Goal: Communication & Community: Answer question/provide support

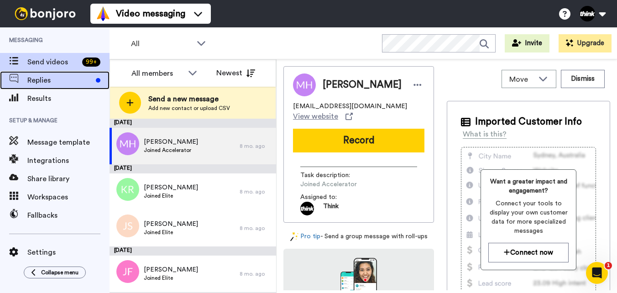
click at [62, 76] on span "Replies" at bounding box center [59, 80] width 65 height 11
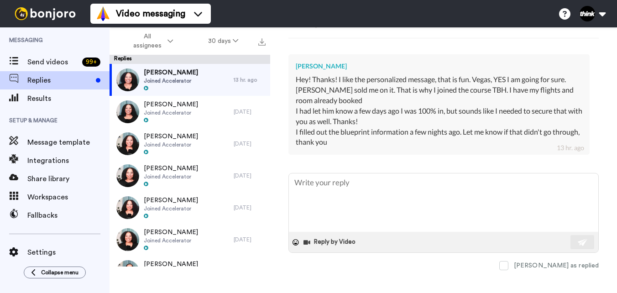
scroll to position [233, 0]
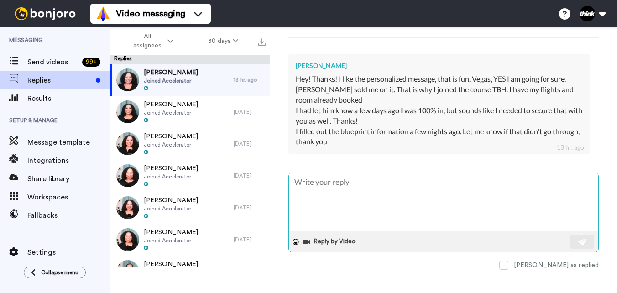
click at [398, 183] on textarea at bounding box center [443, 202] width 309 height 58
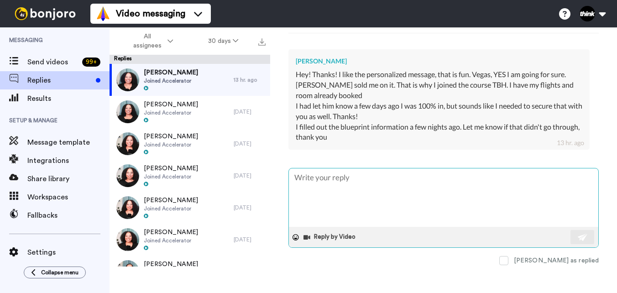
scroll to position [242, 0]
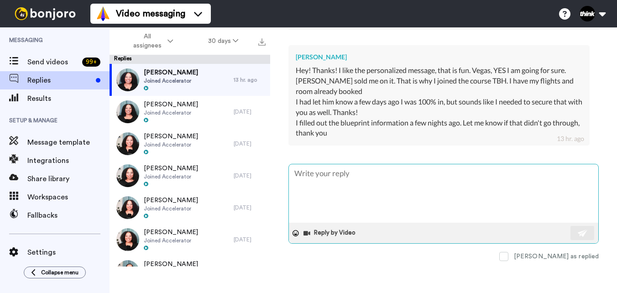
type textarea "x"
type textarea "H"
type textarea "x"
type textarea "Hi"
type textarea "x"
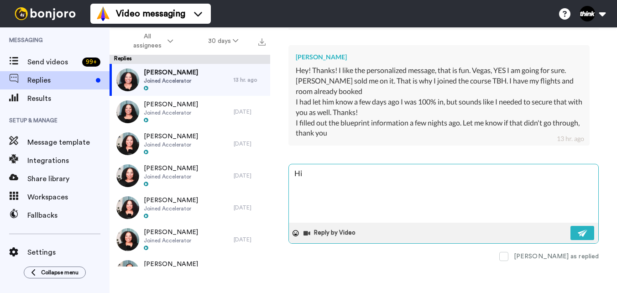
type textarea "Hi"
type textarea "x"
type textarea "Hi T"
type textarea "x"
type textarea "Hi To"
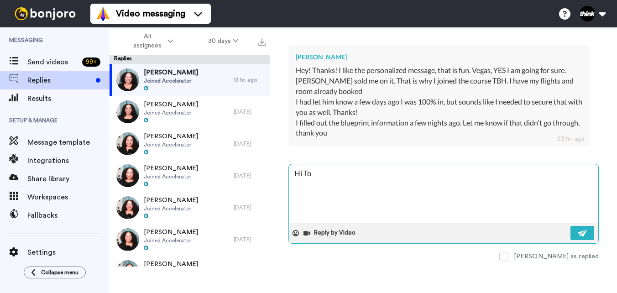
type textarea "x"
type textarea "Hi Ton"
type textarea "x"
type textarea "Hi [PERSON_NAME]"
type textarea "x"
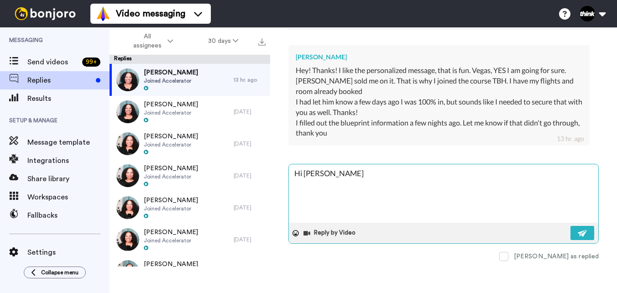
type textarea "Hi [PERSON_NAME]!"
type textarea "x"
type textarea "Hi [PERSON_NAME]!"
type textarea "x"
type textarea "Hi [PERSON_NAME]! Y"
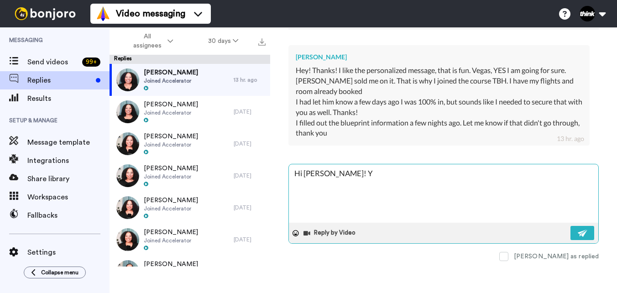
type textarea "x"
type textarea "Hi [PERSON_NAME]! Yo"
type textarea "x"
type textarea "Hi [PERSON_NAME]! You"
type textarea "x"
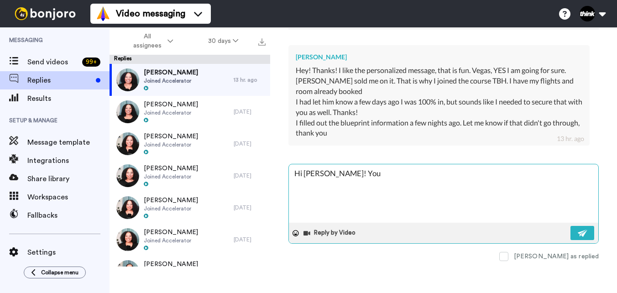
type textarea "Hi [PERSON_NAME]! You"
type textarea "x"
type textarea "Hi [PERSON_NAME]! You a"
type textarea "x"
type textarea "Hi [PERSON_NAME]! You ar"
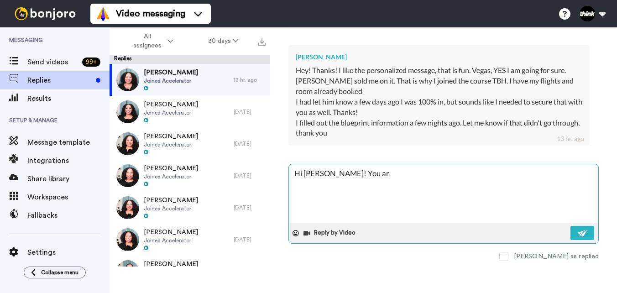
type textarea "x"
type textarea "Hi [PERSON_NAME]! You are"
type textarea "x"
type textarea "Hi [PERSON_NAME]! You are"
type textarea "x"
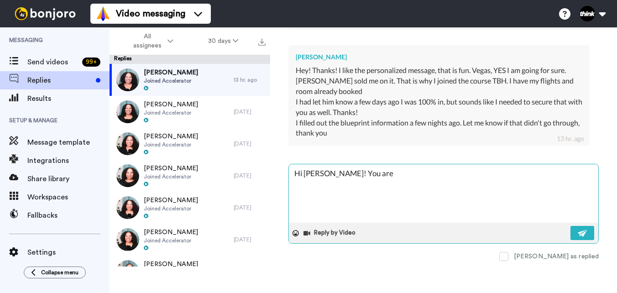
type textarea "Hi [PERSON_NAME]! You are g"
type textarea "x"
type textarea "Hi [PERSON_NAME]! You are go"
type textarea "x"
type textarea "Hi [PERSON_NAME]! You are goo"
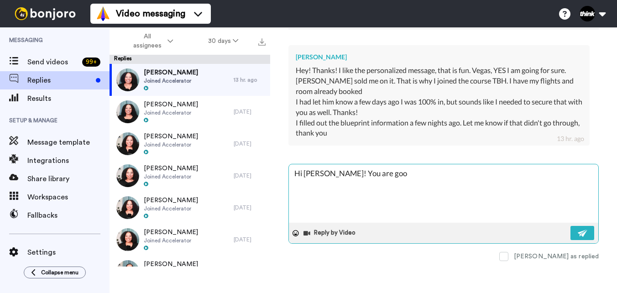
type textarea "x"
type textarea "Hi [PERSON_NAME]! You are good"
type textarea "x"
type textarea "Hi [PERSON_NAME]! You are good"
type textarea "x"
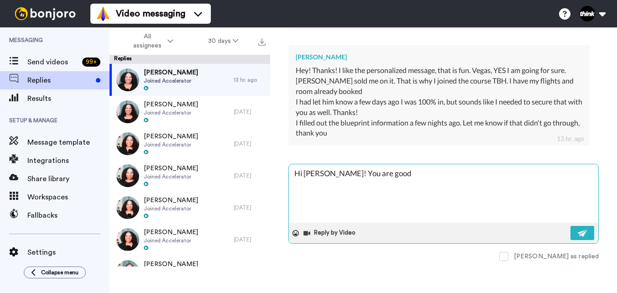
type textarea "Hi [PERSON_NAME]! You are good t"
type textarea "x"
type textarea "Hi [PERSON_NAME]! You are good to"
type textarea "x"
type textarea "Hi [PERSON_NAME]! You are good to"
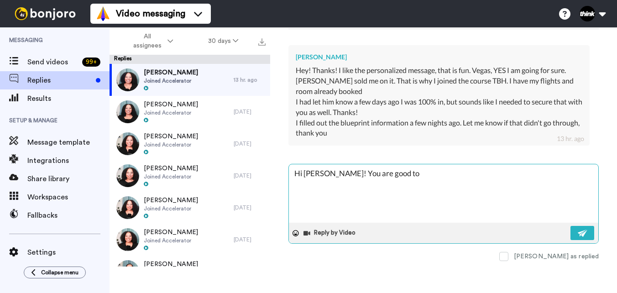
type textarea "x"
type textarea "Hi [PERSON_NAME]! You are good to g"
type textarea "x"
type textarea "Hi [PERSON_NAME]! You are good to go"
type textarea "x"
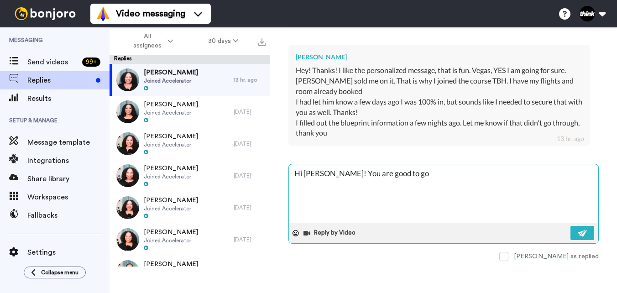
type textarea "Hi [PERSON_NAME]! You are good to go"
type textarea "x"
type textarea "Hi [PERSON_NAME]! You are good to go w"
type textarea "x"
type textarea "Hi [PERSON_NAME]! You are good to go wi"
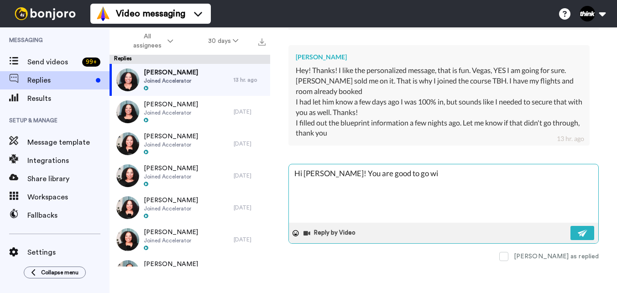
type textarea "x"
type textarea "Hi [PERSON_NAME]! You are good to go wit"
type textarea "x"
type textarea "Hi [PERSON_NAME]! You are good to go with"
type textarea "x"
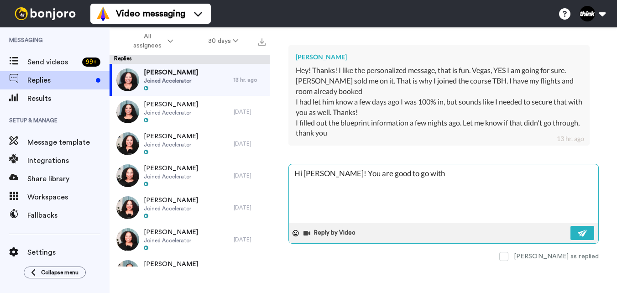
type textarea "Hi [PERSON_NAME]! You are good to go witht"
type textarea "x"
type textarea "Hi [PERSON_NAME]! You are good to go withth"
type textarea "x"
type textarea "Hi [PERSON_NAME]! You are good to go withthe"
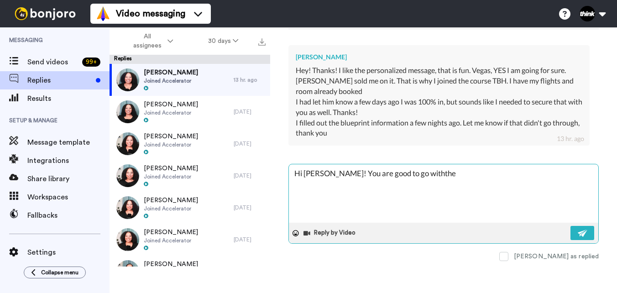
type textarea "x"
type textarea "Hi [PERSON_NAME]! You are good to go withthe"
type textarea "x"
type textarea "Hi [PERSON_NAME]! You are good to go withthe Y"
type textarea "x"
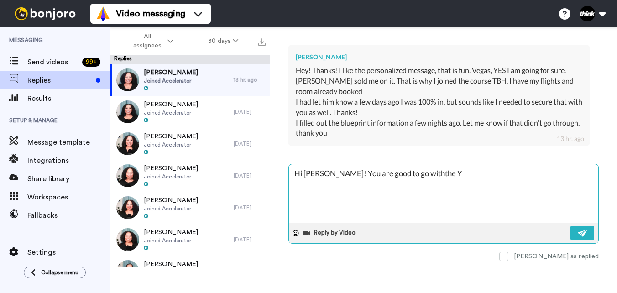
type textarea "Hi [PERSON_NAME]! You are good to go withthe Yo"
type textarea "x"
type textarea "Hi [PERSON_NAME]! You are good to go withthe You"
type textarea "x"
type textarea "Hi [PERSON_NAME]! You are good to go withthe YouT"
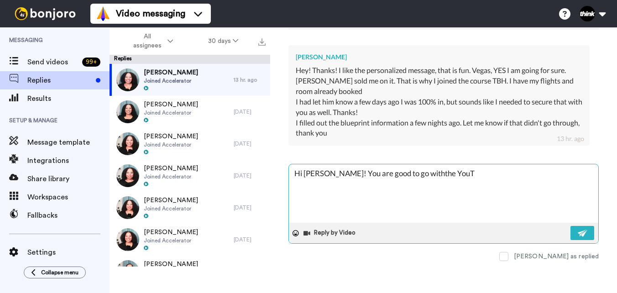
type textarea "x"
type textarea "Hi [PERSON_NAME]! You are good to go withthe YouTu"
type textarea "x"
type textarea "Hi [PERSON_NAME]! You are good to go withthe YouTub"
type textarea "x"
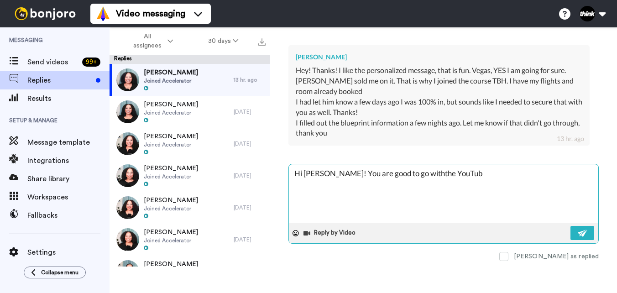
type textarea "Hi [PERSON_NAME]! You are good to go withthe YouTube"
type textarea "x"
type textarea "Hi [PERSON_NAME]! You are good to go withthe YouTube"
type textarea "x"
type textarea "Hi [PERSON_NAME]! You are good to go withthe YouTube C"
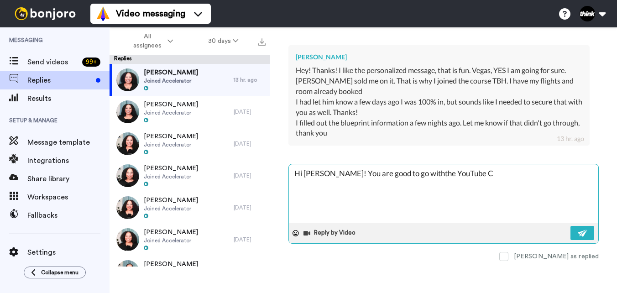
type textarea "x"
type textarea "Hi [PERSON_NAME]! You are good to go withthe YouTube Cl"
type textarea "x"
type textarea "Hi [PERSON_NAME]! You are good to go withthe YouTube Cla"
type textarea "x"
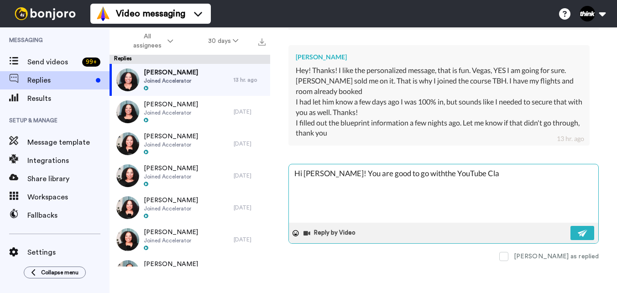
type textarea "Hi [PERSON_NAME]! You are good to go withthe YouTube Clar"
type textarea "x"
type textarea "Hi [PERSON_NAME]! You are good to go withthe YouTube Clari"
type textarea "x"
type textarea "Hi [PERSON_NAME]! You are good to go withthe YouTube Clarit"
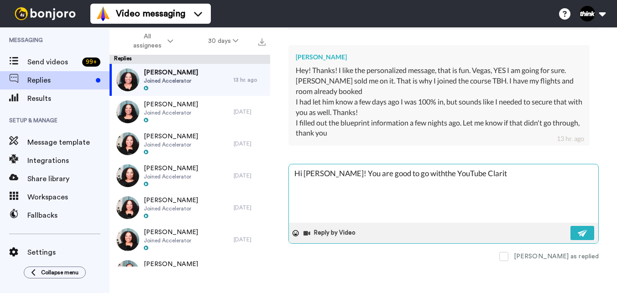
type textarea "x"
type textarea "Hi [PERSON_NAME]! You are good to go withthe YouTube Clarity"
type textarea "x"
type textarea "Hi [PERSON_NAME]! You are good to go withthe YouTube Clarity"
type textarea "x"
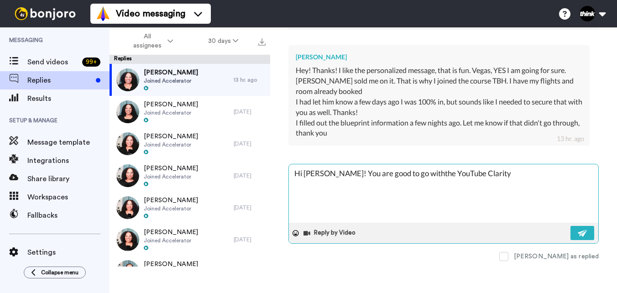
type textarea "Hi [PERSON_NAME]! You are good to go withthe YouTube Clarity B"
type textarea "x"
type textarea "Hi [PERSON_NAME]! You are good to go withthe YouTube Clarity Bl"
type textarea "x"
type textarea "Hi [PERSON_NAME]! You are good to go withthe YouTube Clarity Blu"
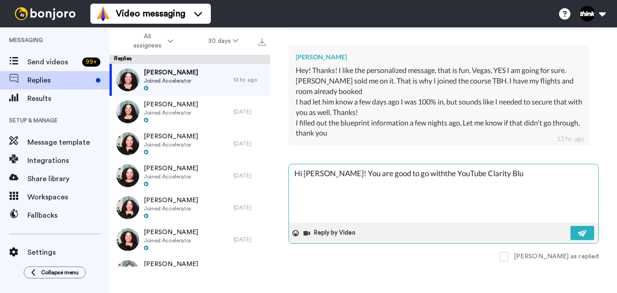
type textarea "x"
type textarea "Hi [PERSON_NAME]! You are good to go withthe YouTube Clarity Blue"
type textarea "x"
type textarea "Hi [PERSON_NAME]! You are good to go withthe YouTube Clarity Bluep"
type textarea "x"
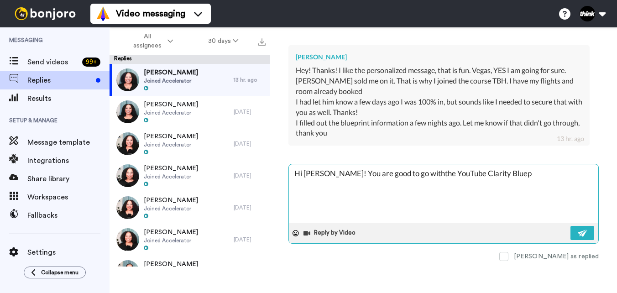
type textarea "Hi [PERSON_NAME]! You are good to go withthe YouTube Clarity Bluepr"
type textarea "x"
type textarea "Hi [PERSON_NAME]! You are good to go withthe YouTube Clarity Bluepri"
type textarea "x"
type textarea "Hi [PERSON_NAME]! You are good to go withthe YouTube Clarity Blueprin"
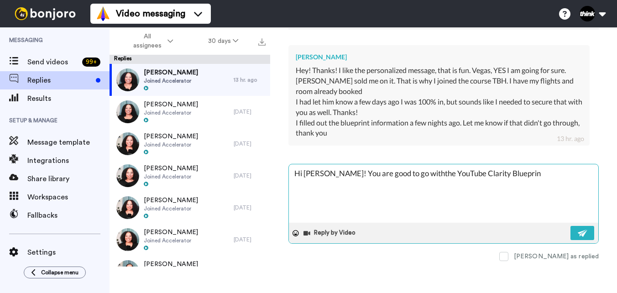
type textarea "x"
type textarea "Hi [PERSON_NAME]! You are good to go withthe YouTube Clarity Blueprint"
type textarea "x"
type textarea "Hi [PERSON_NAME]! You are good to go withthe YouTube Clarity Blueprint."
type textarea "x"
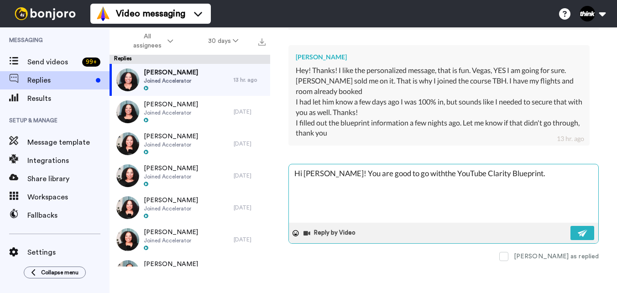
type textarea "Hi [PERSON_NAME]! You are good to go withthe YouTube Clarity Blueprint."
type textarea "x"
type textarea "Hi [PERSON_NAME]! You are good to go withthe YouTube Clarity Blueprint. I"
type textarea "x"
type textarea "Hi [PERSON_NAME]! You are good to go withthe YouTube Clarity Blueprint. I"
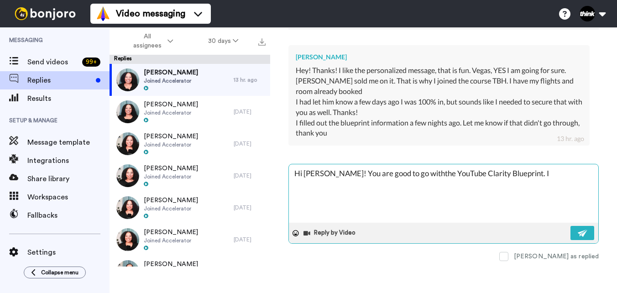
type textarea "x"
type textarea "Hi [PERSON_NAME]! You are good to go withthe YouTube Clarity Blueprint. I c"
type textarea "x"
type textarea "Hi [PERSON_NAME]! You are good to go withthe YouTube Clarity Blueprint. I ca"
type textarea "x"
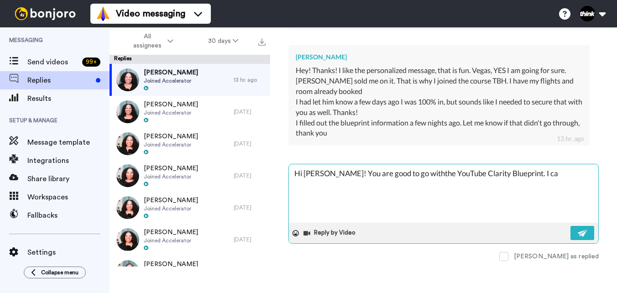
type textarea "Hi [PERSON_NAME]! You are good to go withthe YouTube Clarity Blueprint. I can"
type textarea "x"
type textarea "Hi [PERSON_NAME]! You are good to go withthe YouTube Clarity Blueprint. I can"
type textarea "x"
type textarea "Hi [PERSON_NAME]! You are good to go withthe YouTube Clarity Blueprint. I can s"
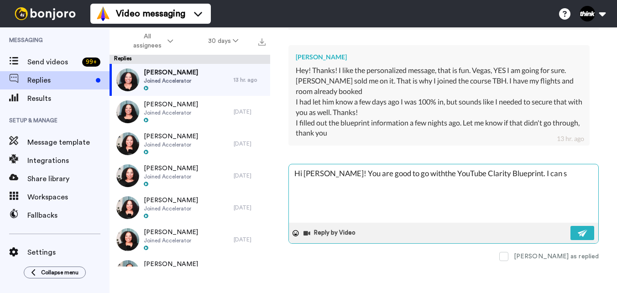
type textarea "x"
type textarea "Hi [PERSON_NAME]! You are good to go withthe YouTube Clarity Blueprint. I can se"
type textarea "x"
type textarea "Hi [PERSON_NAME]! You are good to go withthe YouTube Clarity Blueprint. I can s…"
type textarea "x"
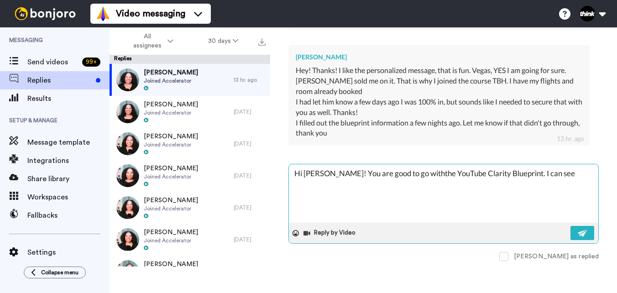
type textarea "Hi [PERSON_NAME]! You are good to go withthe YouTube Clarity Blueprint. I can s…"
type textarea "x"
type textarea "Hi [PERSON_NAME]! You are good to go withthe YouTube Clarity Blueprint. I can s…"
type textarea "x"
type textarea "Hi [PERSON_NAME]! You are good to go withthe YouTube Clarity Blueprint. I can s…"
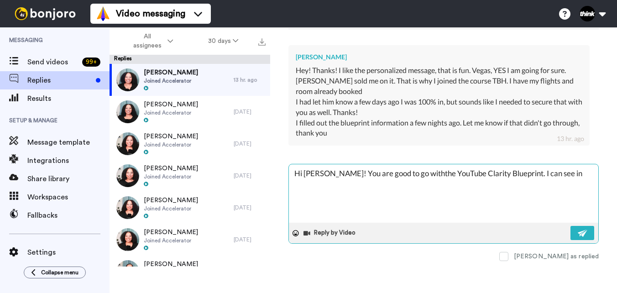
type textarea "x"
type textarea "Hi [PERSON_NAME]! You are good to go withthe YouTube Clarity Blueprint. I can s…"
type textarea "x"
type textarea "Hi [PERSON_NAME]! You are good to go withthe YouTube Clarity Blueprint. I can s…"
type textarea "x"
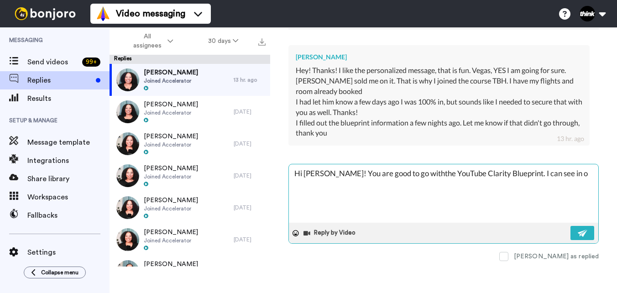
type textarea "Hi [PERSON_NAME]! You are good to go withthe YouTube Clarity Blueprint. I can s…"
type textarea "x"
type textarea "Hi [PERSON_NAME]! You are good to go withthe YouTube Clarity Blueprint. I can s…"
type textarea "x"
type textarea "Hi [PERSON_NAME]! You are good to go withthe YouTube Clarity Blueprint. I can s…"
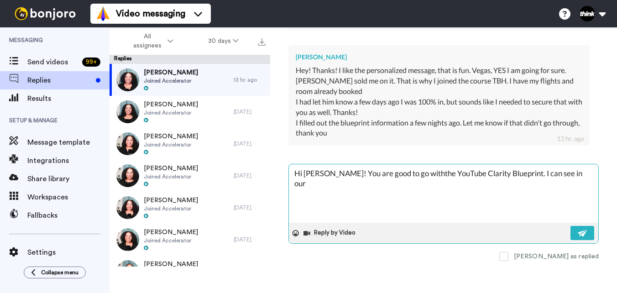
type textarea "x"
type textarea "Hi [PERSON_NAME]! You are good to go withthe YouTube Clarity Blueprint. I can s…"
type textarea "x"
type textarea "Hi [PERSON_NAME]! You are good to go withthe YouTube Clarity Blueprint. I can s…"
type textarea "x"
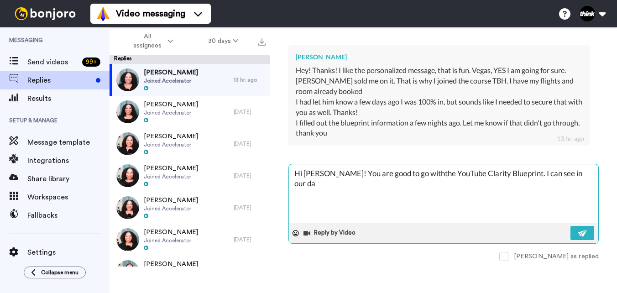
type textarea "Hi [PERSON_NAME]! You are good to go withthe YouTube Clarity Blueprint. I can s…"
type textarea "x"
type textarea "Hi [PERSON_NAME]! You are good to go withthe YouTube Clarity Blueprint. I can s…"
type textarea "x"
type textarea "Hi [PERSON_NAME]! You are good to go withthe YouTube Clarity Blueprint. I can s…"
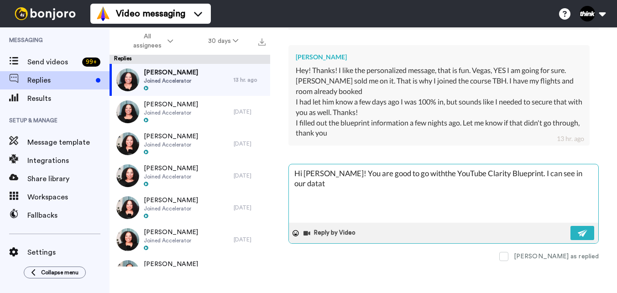
type textarea "x"
type textarea "Hi [PERSON_NAME]! You are good to go withthe YouTube Clarity Blueprint. I can s…"
type textarea "x"
type textarea "Hi [PERSON_NAME]! You are good to go withthe YouTube Clarity Blueprint. I can s…"
type textarea "x"
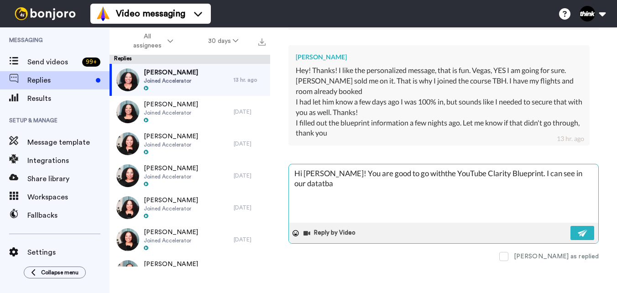
type textarea "Hi [PERSON_NAME]! You are good to go withthe YouTube Clarity Blueprint. I can s…"
type textarea "x"
type textarea "Hi [PERSON_NAME]! You are good to go withthe YouTube Clarity Blueprint. I can s…"
type textarea "x"
type textarea "Hi [PERSON_NAME]! You are good to go withthe YouTube Clarity Blueprint. I can s…"
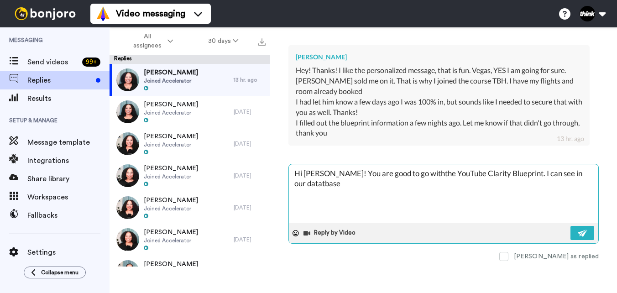
type textarea "x"
type textarea "Hi [PERSON_NAME]! You are good to go withthe YouTube Clarity Blueprint. I can s…"
type textarea "x"
type textarea "Hi [PERSON_NAME]! You are good to go withthe YouTube Clarity Blueprint. I can s…"
type textarea "x"
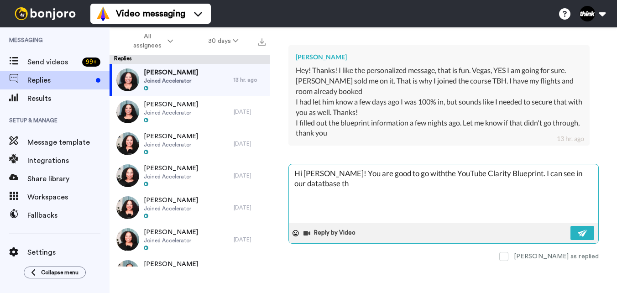
type textarea "Hi [PERSON_NAME]! You are good to go withthe YouTube Clarity Blueprint. I can s…"
type textarea "x"
type textarea "Hi [PERSON_NAME]! You are good to go withthe YouTube Clarity Blueprint. I can s…"
type textarea "x"
type textarea "Hi [PERSON_NAME]! You are good to go withthe YouTube Clarity Blueprint. I can s…"
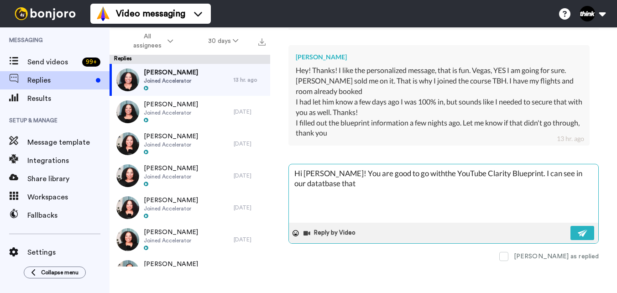
type textarea "x"
type textarea "Hi [PERSON_NAME]! You are good to go withthe YouTube Clarity Blueprint. I can s…"
type textarea "x"
type textarea "Hi [PERSON_NAME]! You are good to go withthe YouTube Clarity Blueprint. I can s…"
type textarea "x"
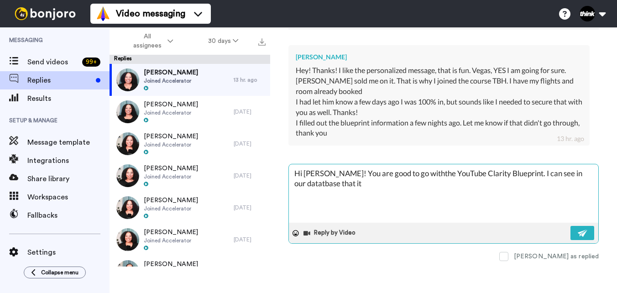
type textarea "Hi [PERSON_NAME]! You are good to go withthe YouTube Clarity Blueprint. I can s…"
type textarea "x"
type textarea "Hi [PERSON_NAME]! You are good to go withthe YouTube Clarity Blueprint. I can s…"
type textarea "x"
type textarea "Hi [PERSON_NAME]! You are good to go withthe YouTube Clarity Blueprint. I can s…"
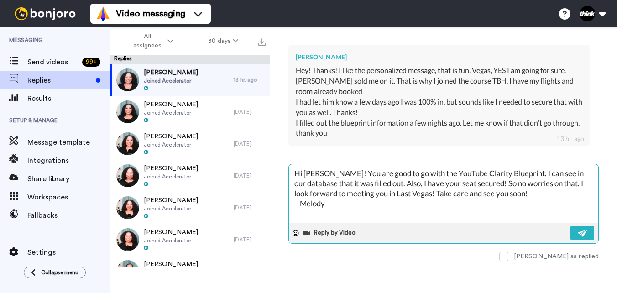
click at [491, 184] on textarea "Hi [PERSON_NAME]! You are good to go with the YouTube Clarity Blueprint. I can …" at bounding box center [443, 193] width 309 height 58
click at [570, 233] on button at bounding box center [582, 233] width 24 height 14
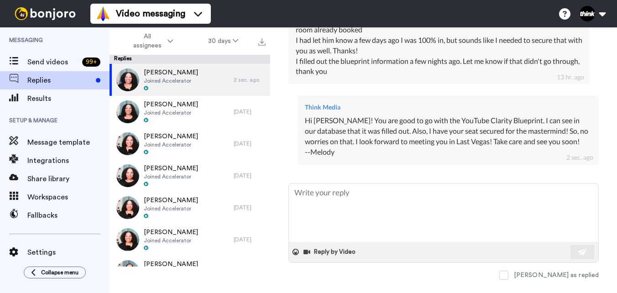
scroll to position [322, 0]
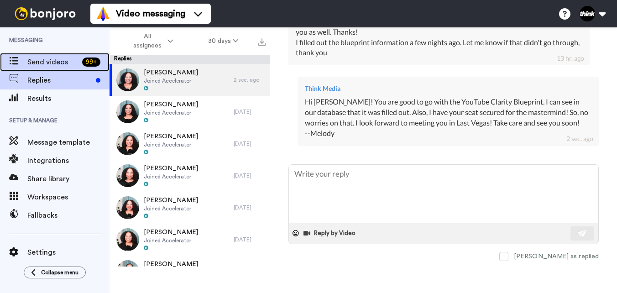
click at [30, 63] on span "Send videos" at bounding box center [52, 62] width 51 height 11
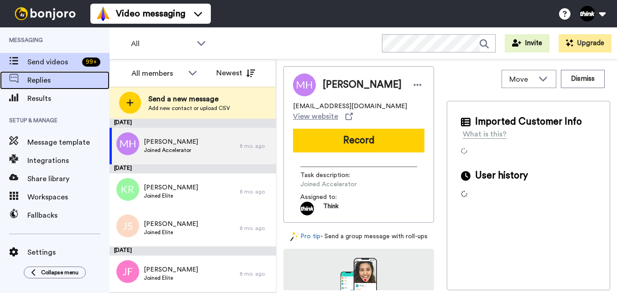
click at [36, 83] on span "Replies" at bounding box center [68, 80] width 82 height 11
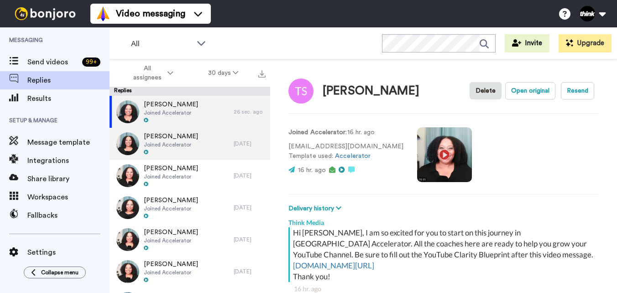
scroll to position [32, 0]
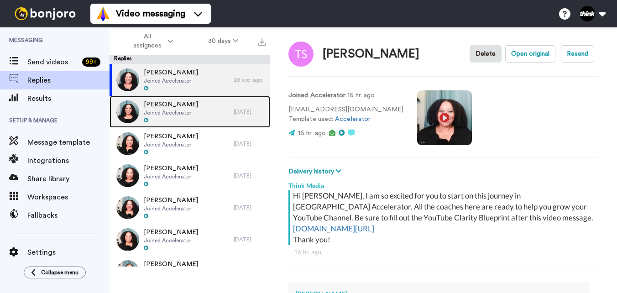
click at [186, 109] on span "Joined Accelerator" at bounding box center [171, 112] width 54 height 7
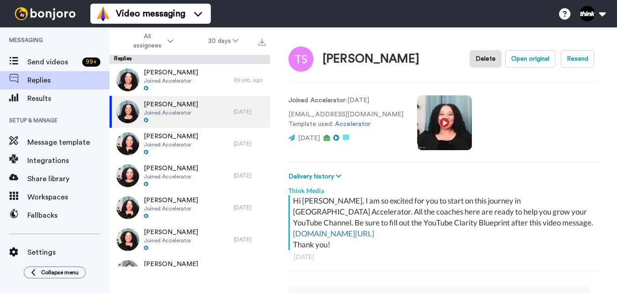
type textarea "x"
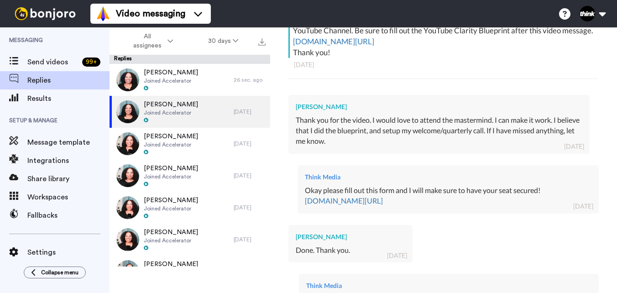
scroll to position [186, 0]
